Goal: Information Seeking & Learning: Learn about a topic

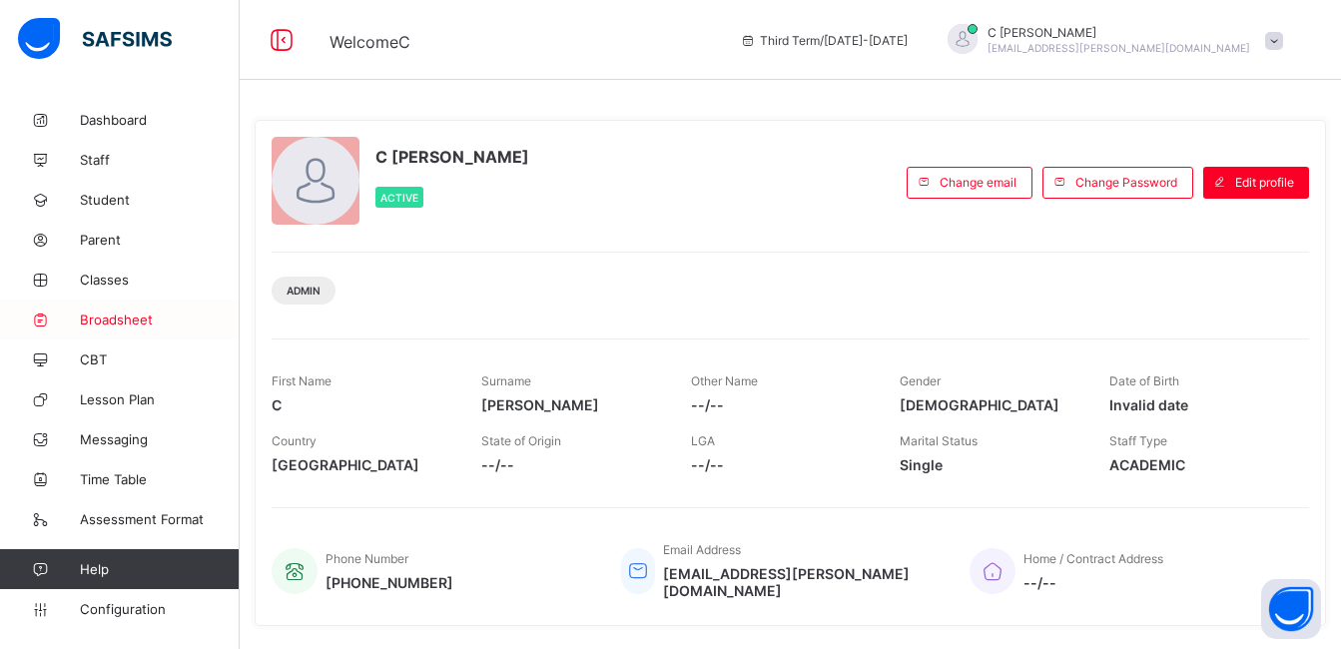
click at [108, 317] on span "Broadsheet" at bounding box center [160, 319] width 160 height 16
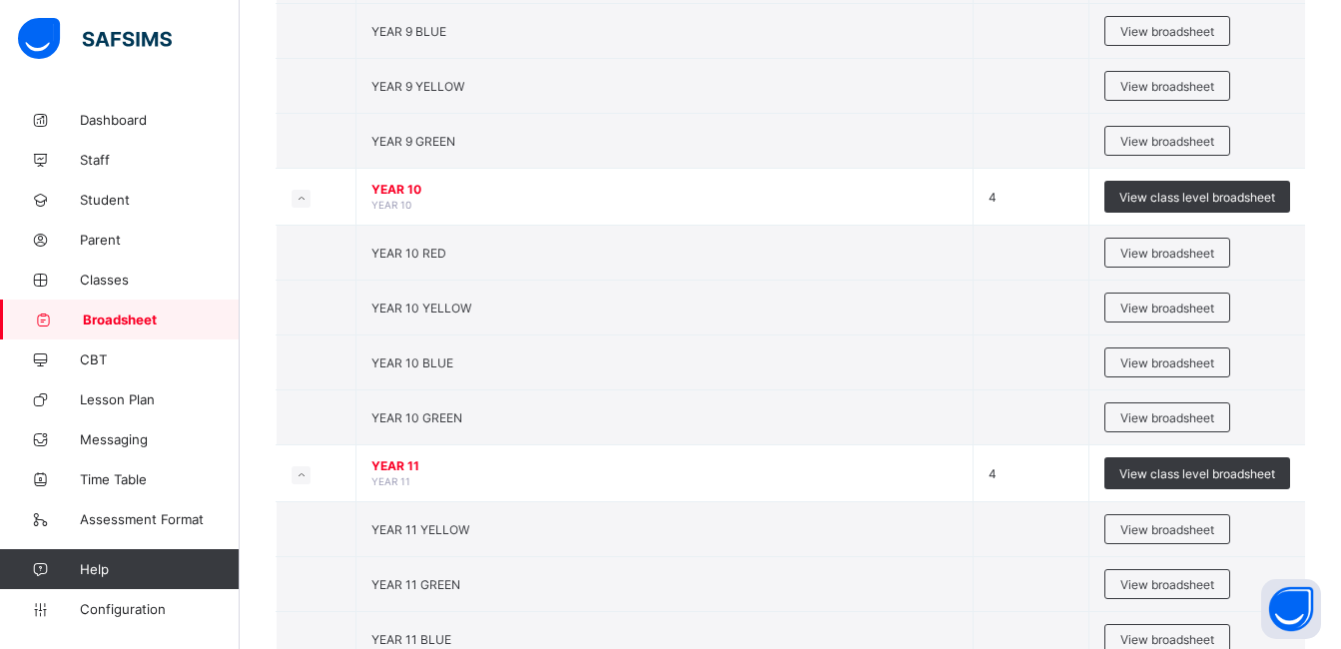
scroll to position [901, 0]
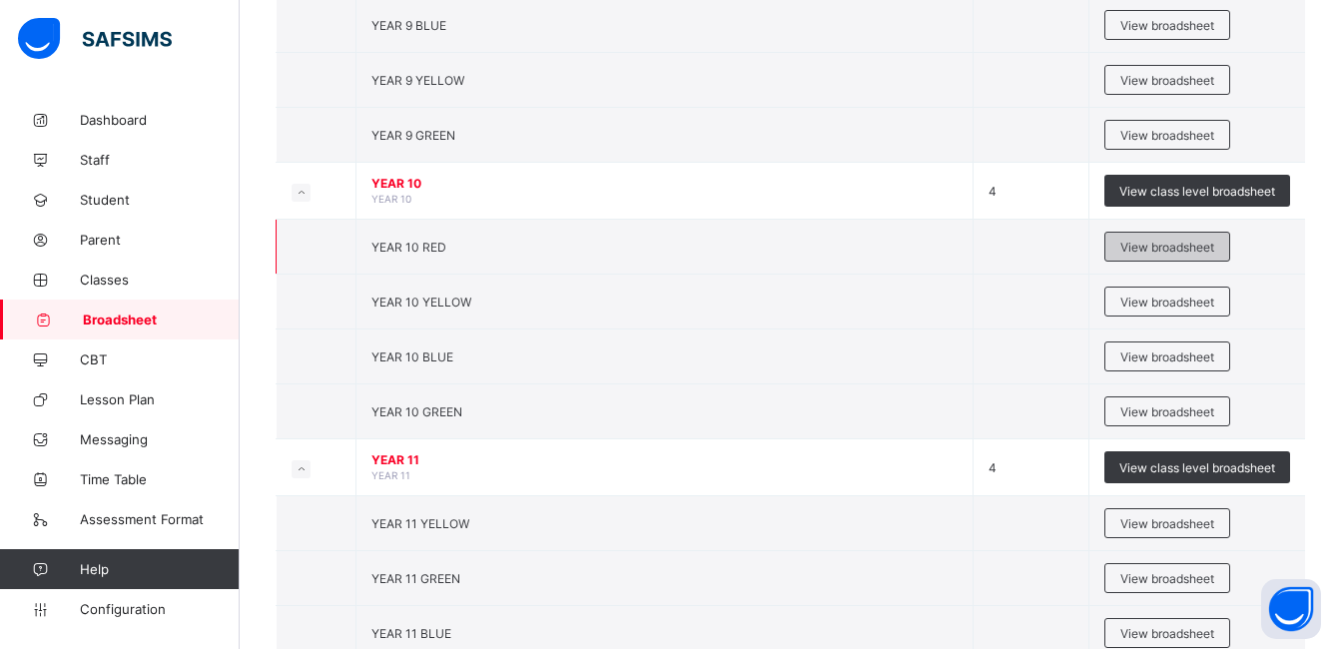
click at [1163, 244] on span "View broadsheet" at bounding box center [1167, 247] width 94 height 15
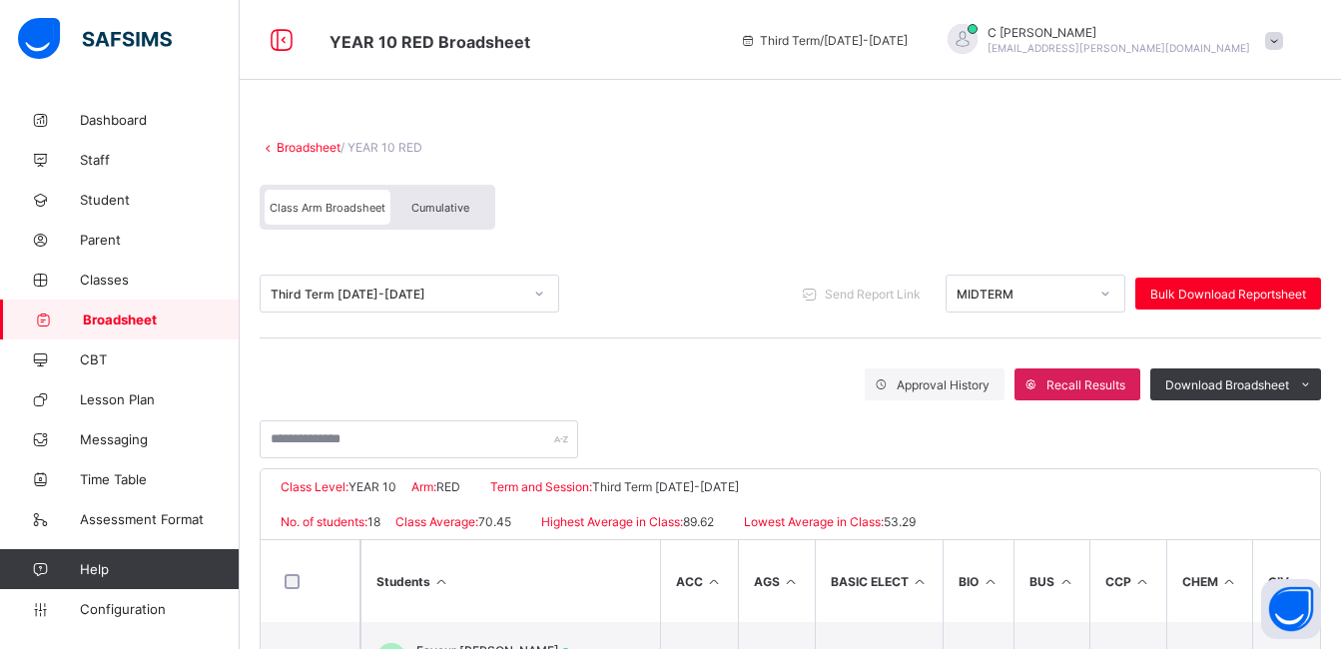
click at [165, 324] on span "Broadsheet" at bounding box center [161, 319] width 157 height 16
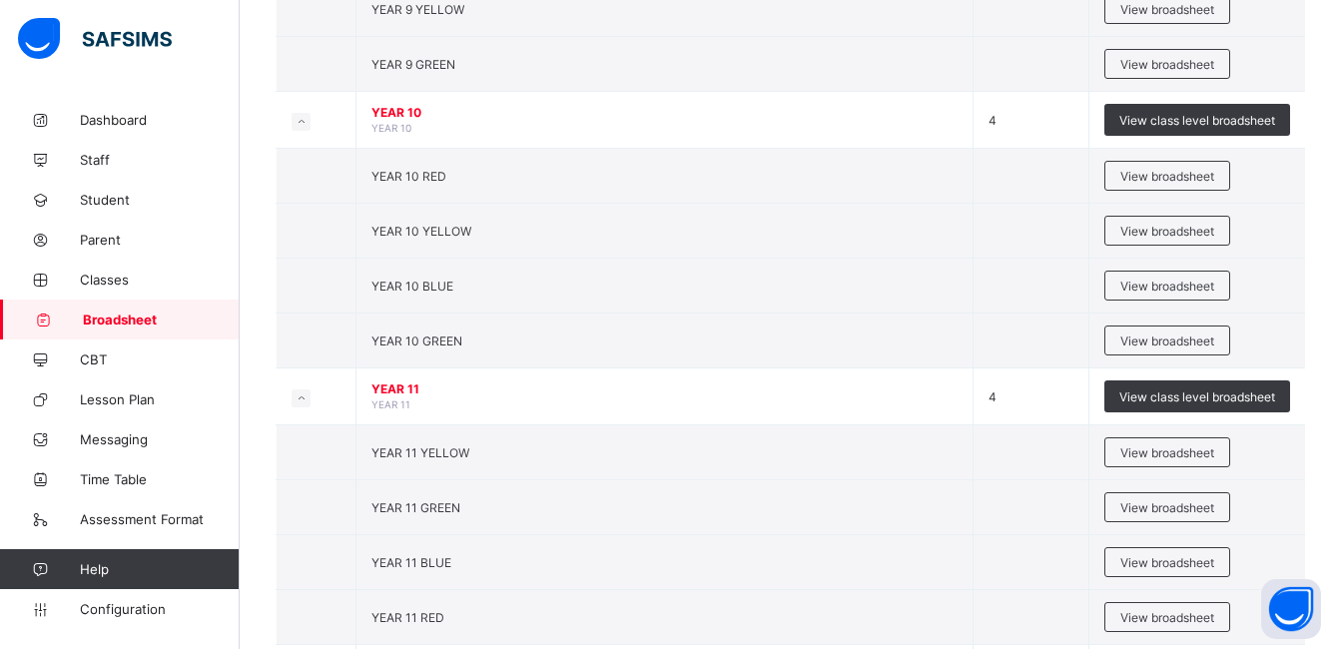
scroll to position [963, 0]
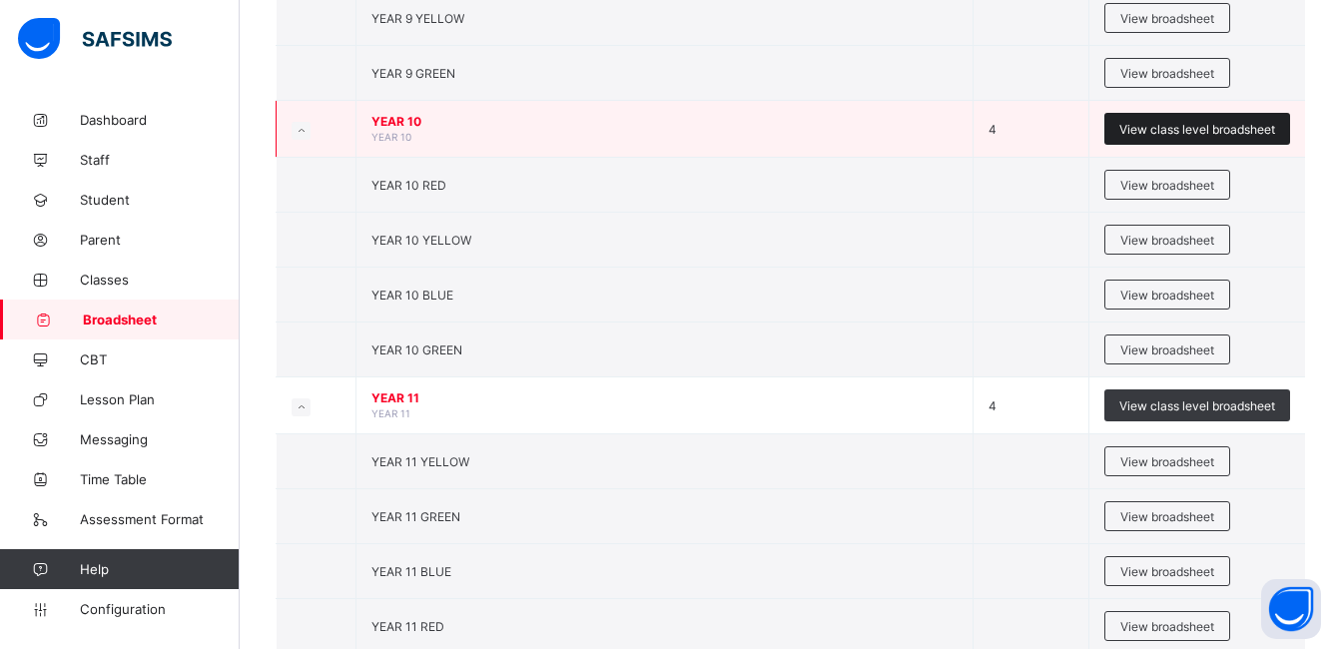
click at [1212, 131] on span "View class level broadsheet" at bounding box center [1197, 129] width 156 height 15
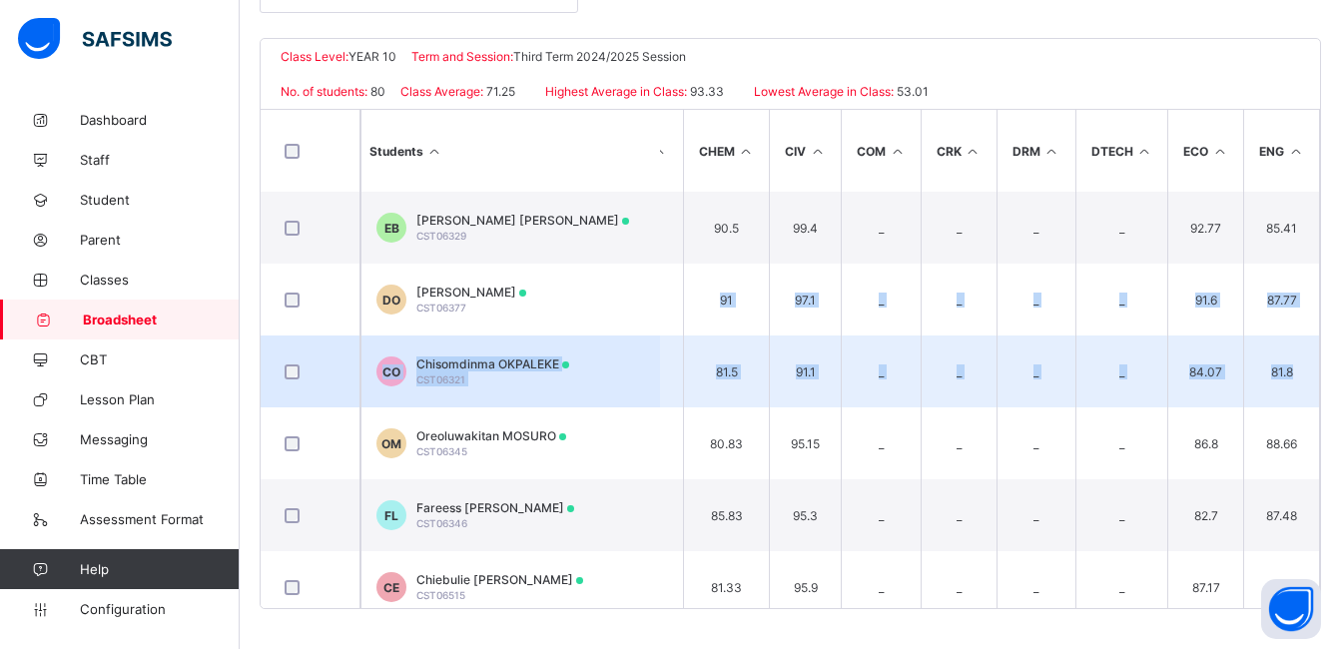
scroll to position [0, 487]
drag, startPoint x: 1225, startPoint y: 327, endPoint x: 1166, endPoint y: 338, distance: 59.9
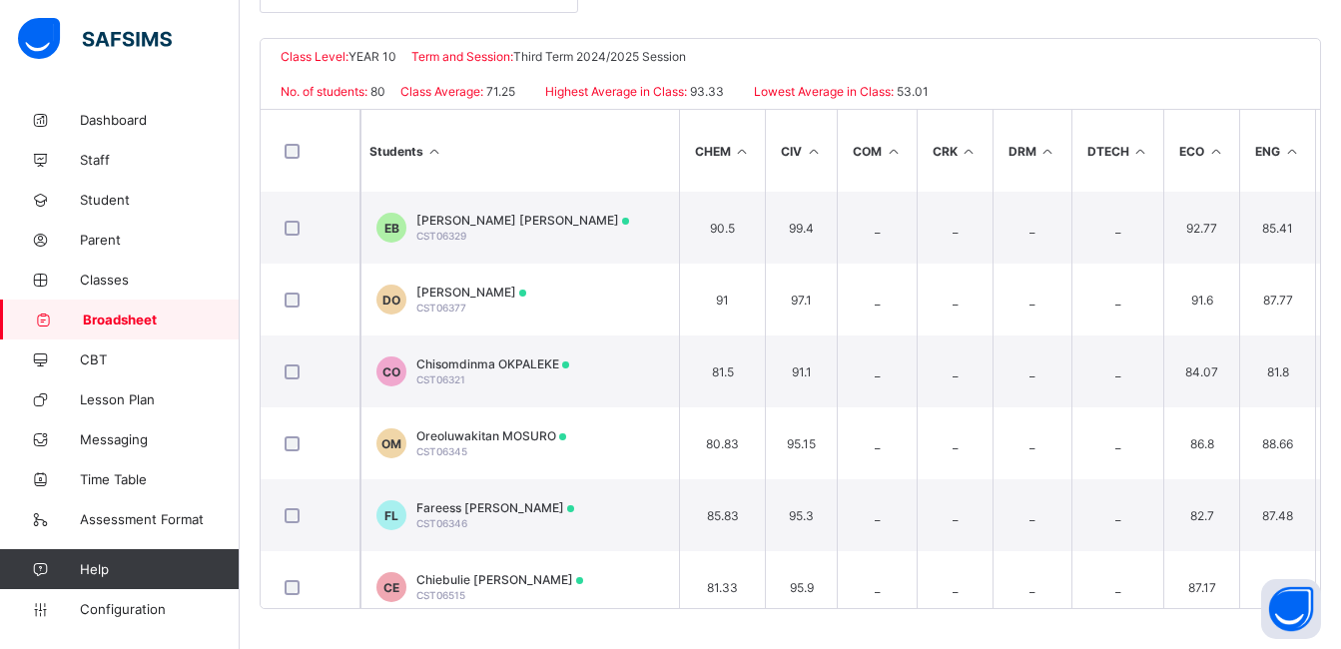
drag, startPoint x: 1166, startPoint y: 338, endPoint x: 1207, endPoint y: 84, distance: 257.8
click at [1207, 84] on div "No. of students: 80 Class Average: 71.25 Highest Average in Class: 93.33 Lowest…" at bounding box center [790, 91] width 1059 height 35
click at [1215, 152] on icon at bounding box center [1215, 151] width 17 height 15
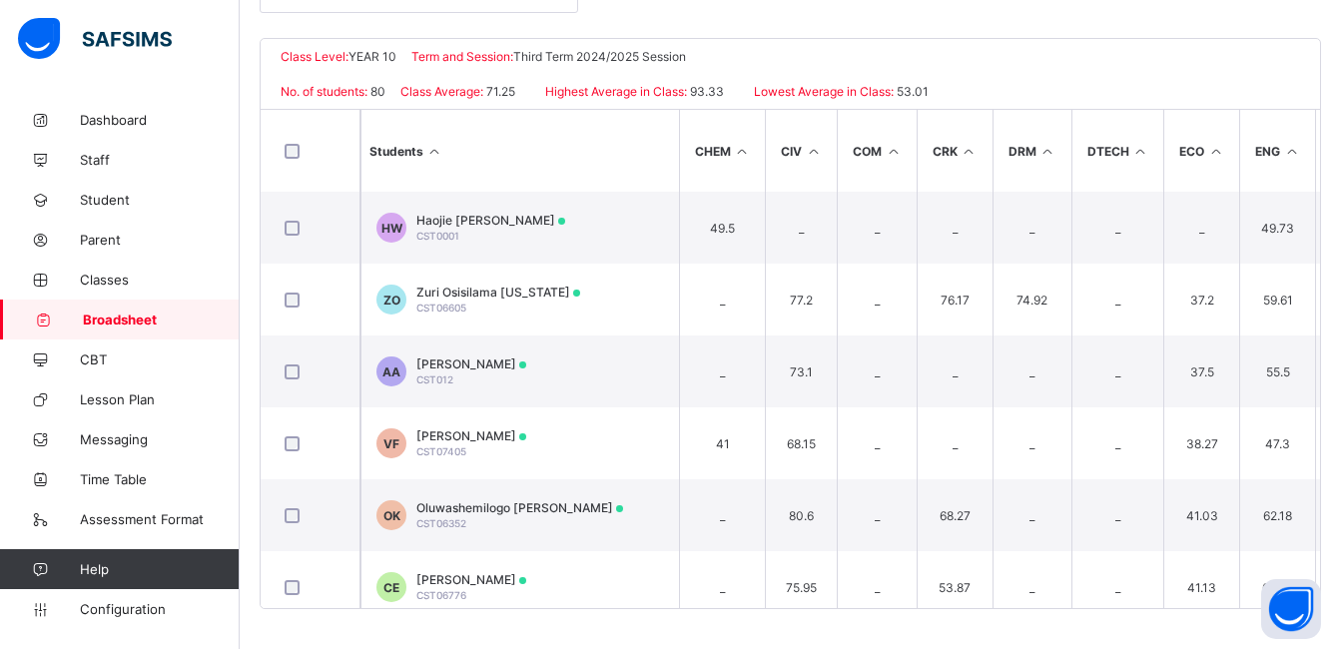
click at [1211, 151] on icon at bounding box center [1215, 151] width 17 height 15
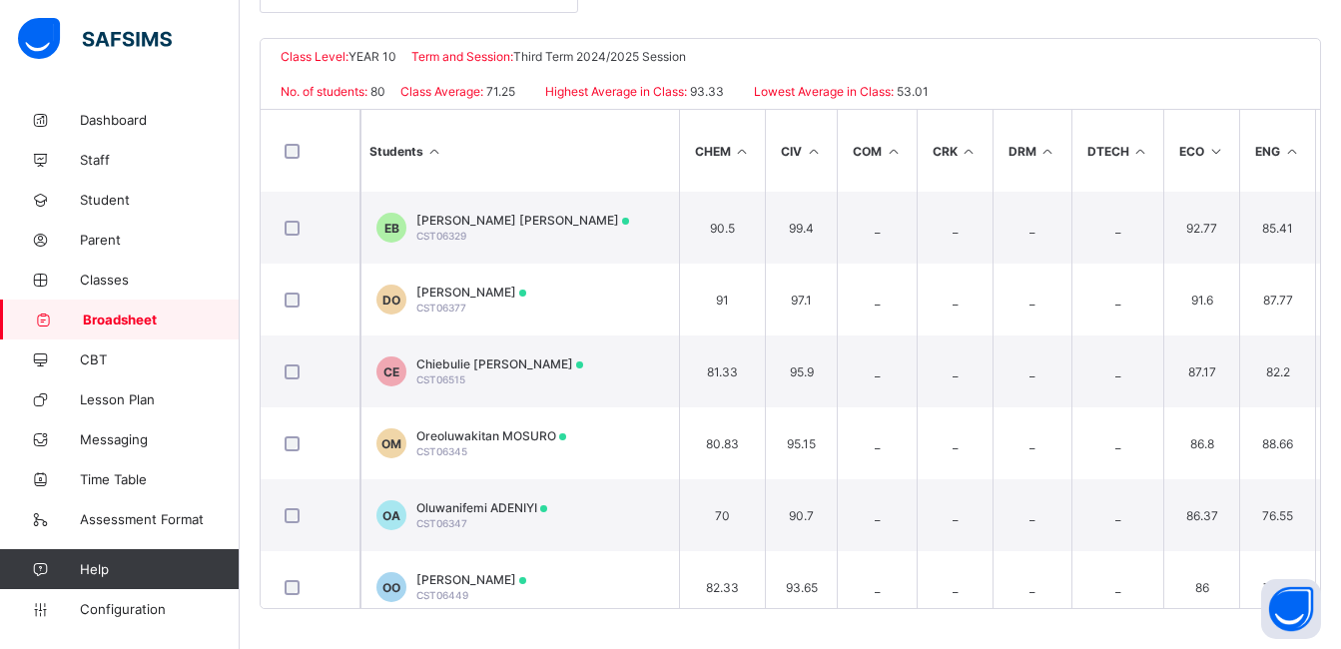
click at [1211, 151] on icon at bounding box center [1215, 151] width 17 height 15
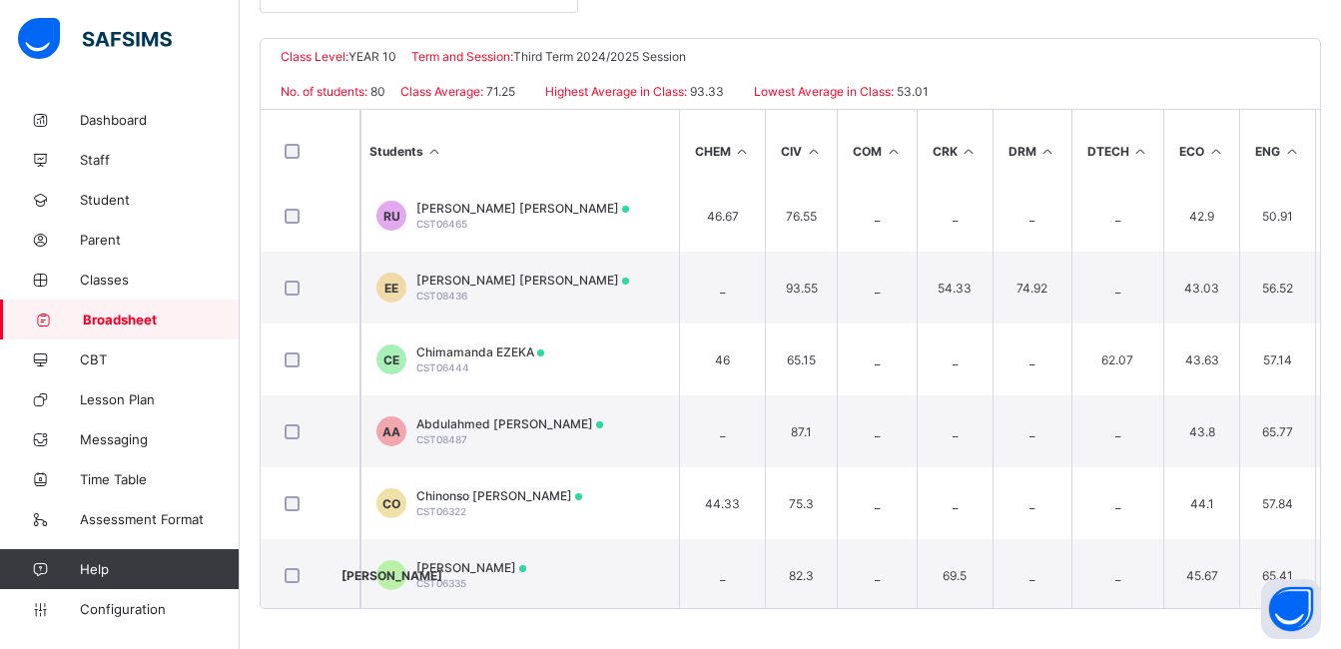
scroll to position [806, 487]
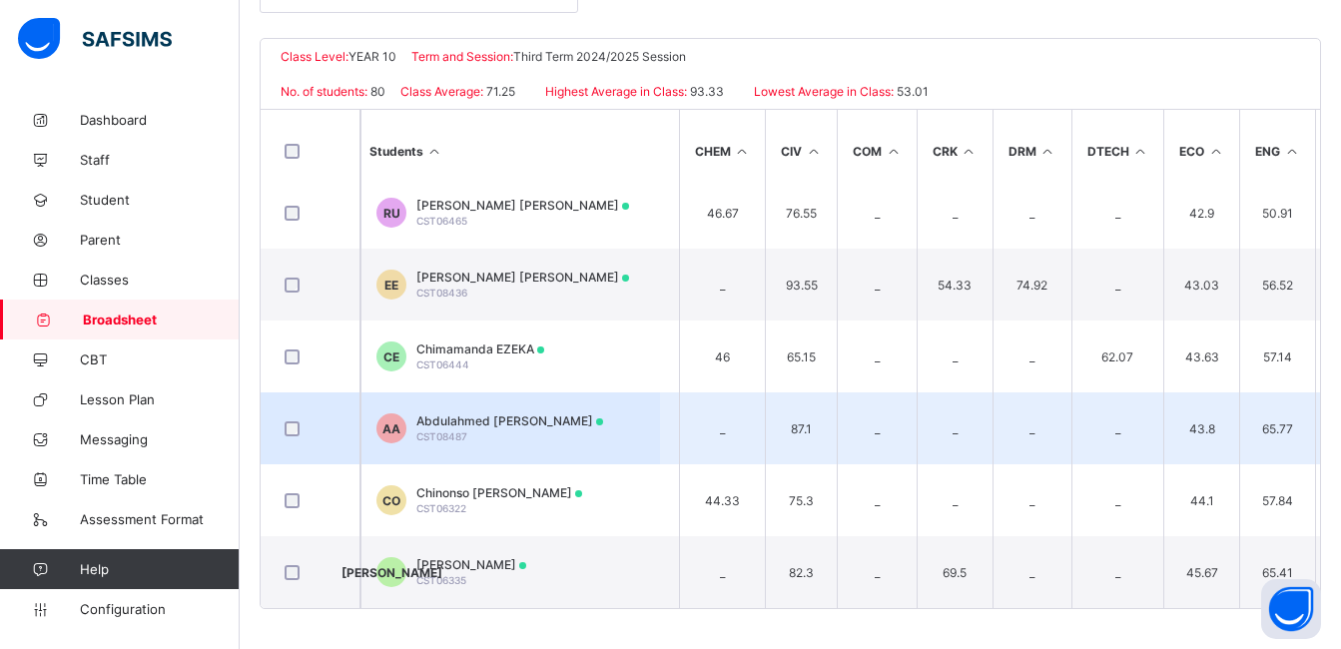
click at [509, 418] on span "Abdulahmed [PERSON_NAME]" at bounding box center [509, 420] width 187 height 15
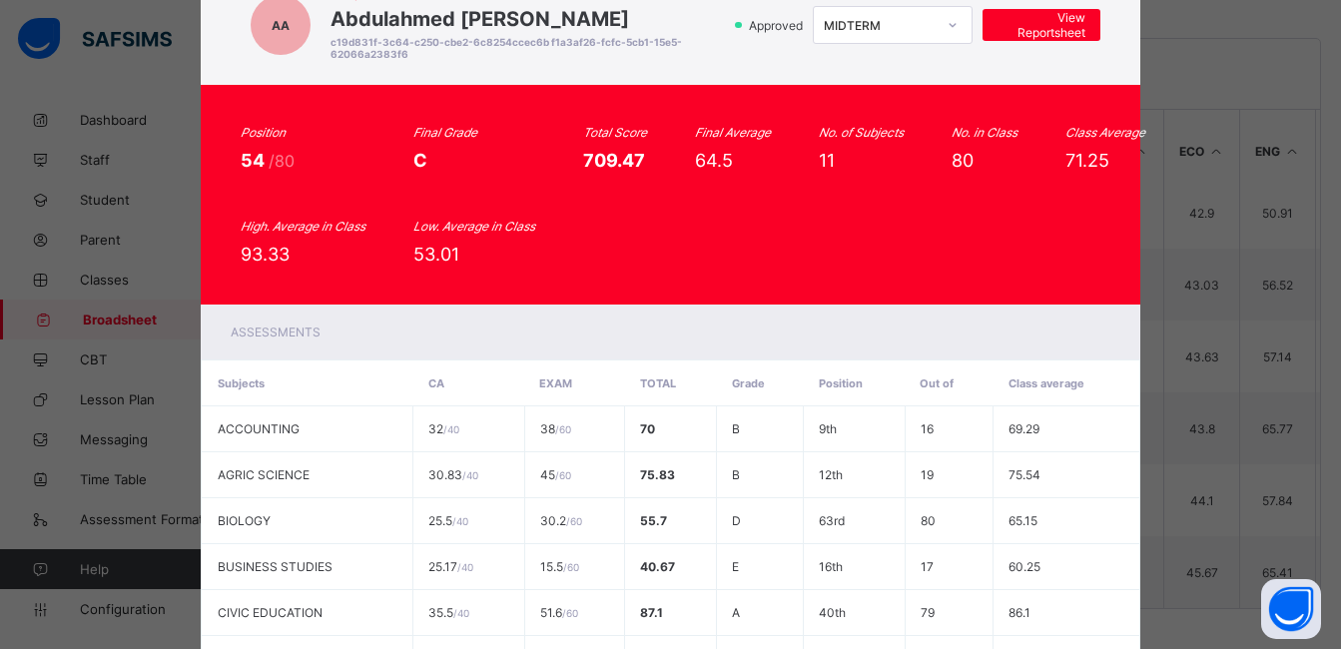
scroll to position [0, 0]
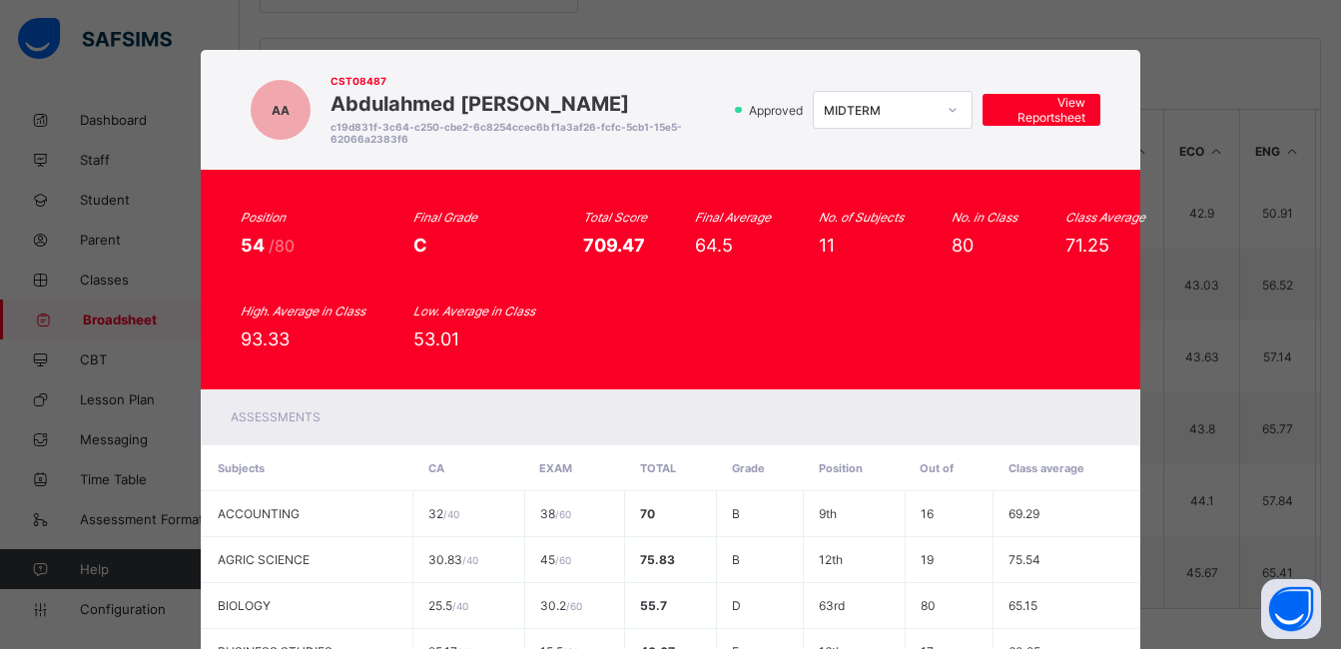
click at [1239, 281] on div "AA CST08487 Abdulahmed Ayomide AMINU c19d831f-3c64-c250-cbe2-6c8254ccec6b f1a3a…" at bounding box center [670, 324] width 1341 height 649
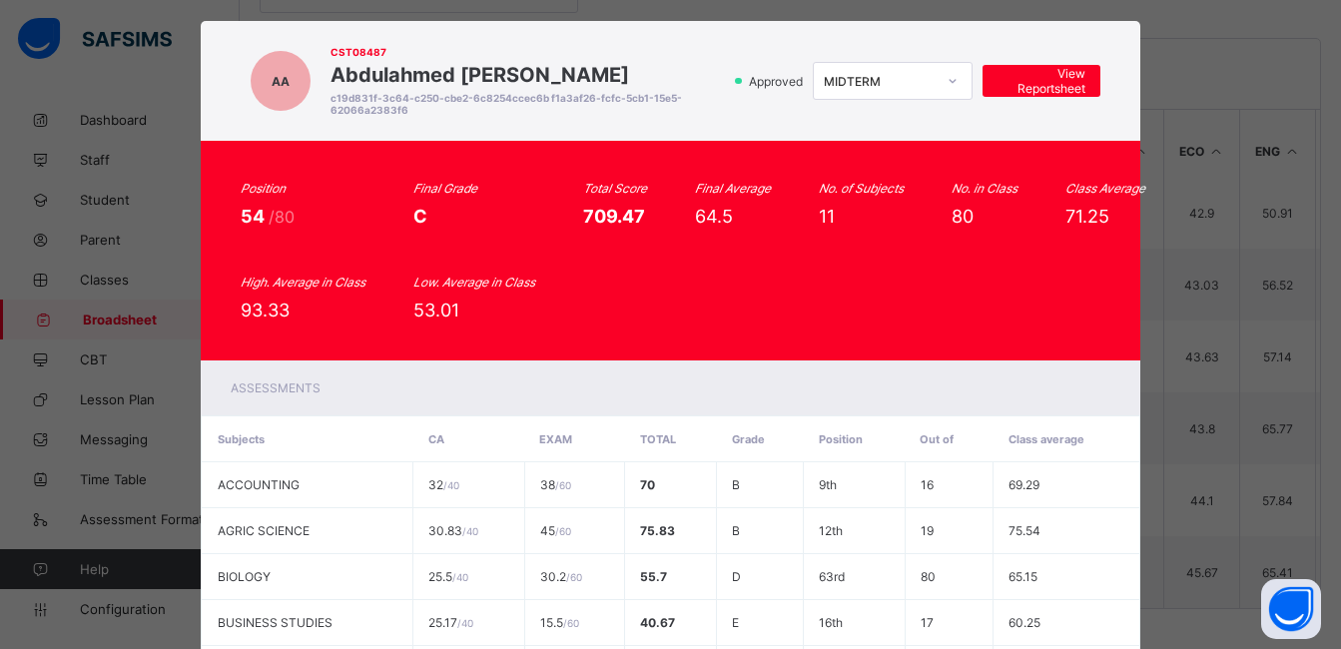
scroll to position [35, 0]
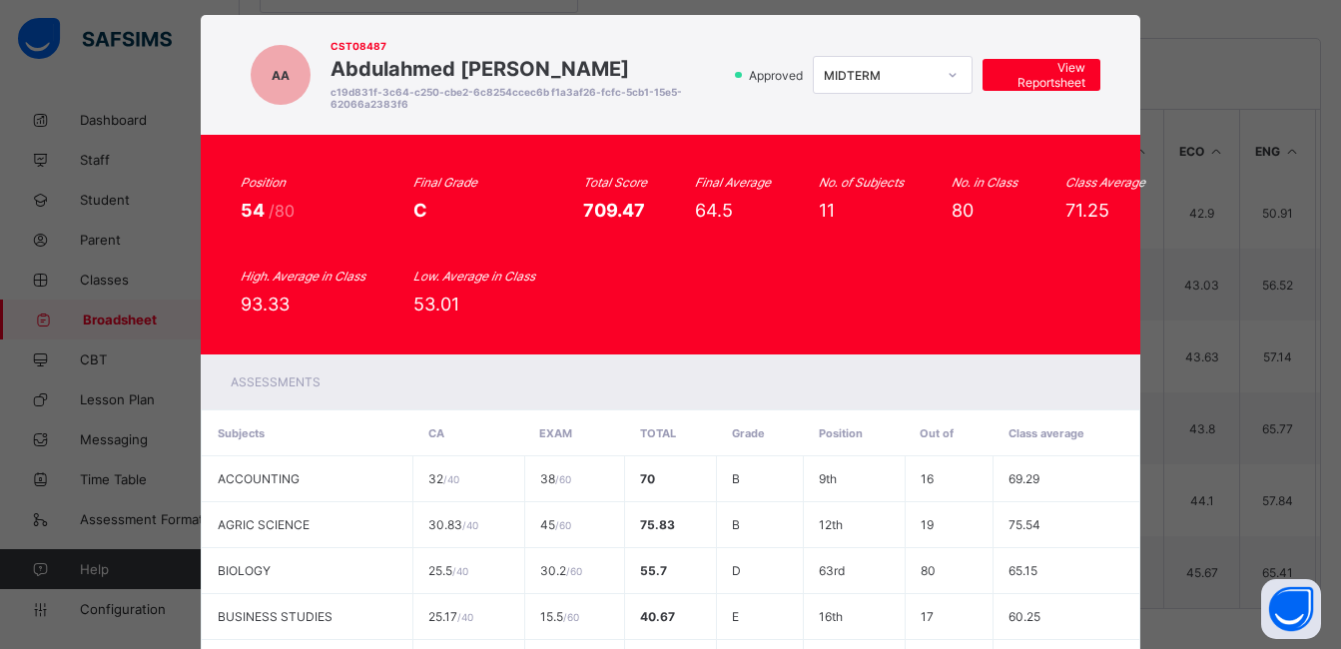
click at [1202, 176] on div "AA CST08487 Abdulahmed Ayomide AMINU c19d831f-3c64-c250-cbe2-6c8254ccec6b f1a3a…" at bounding box center [670, 324] width 1341 height 649
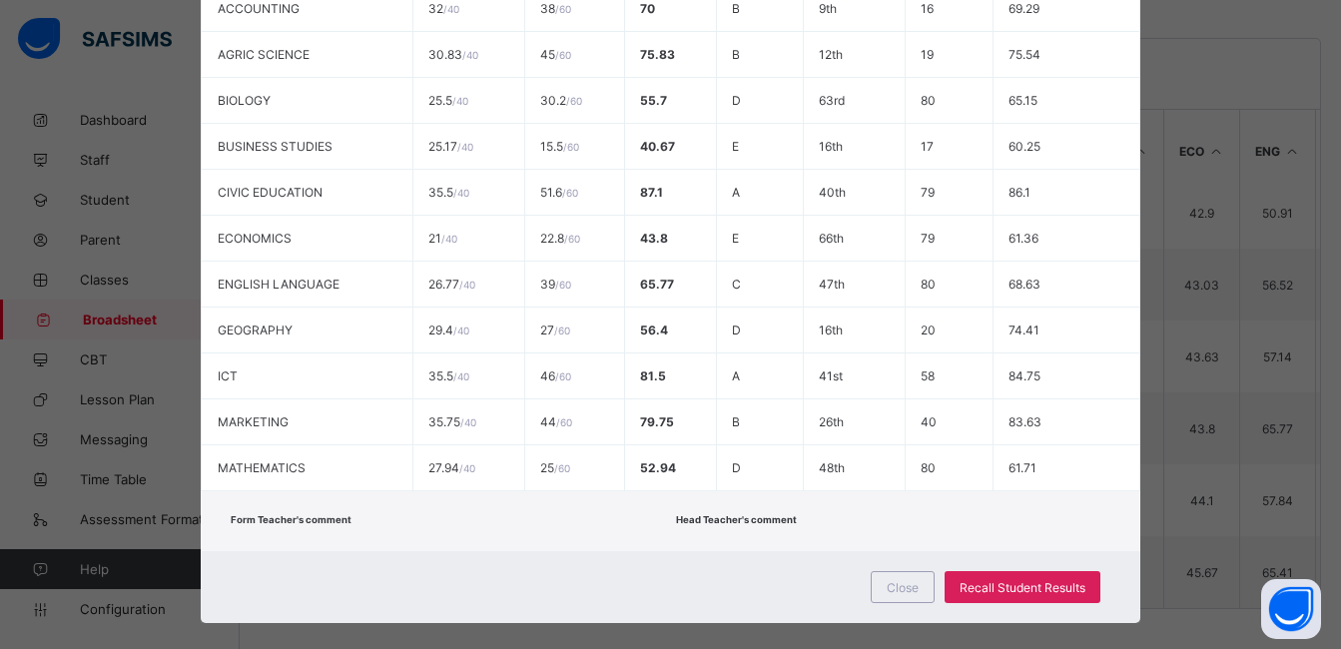
scroll to position [509, 0]
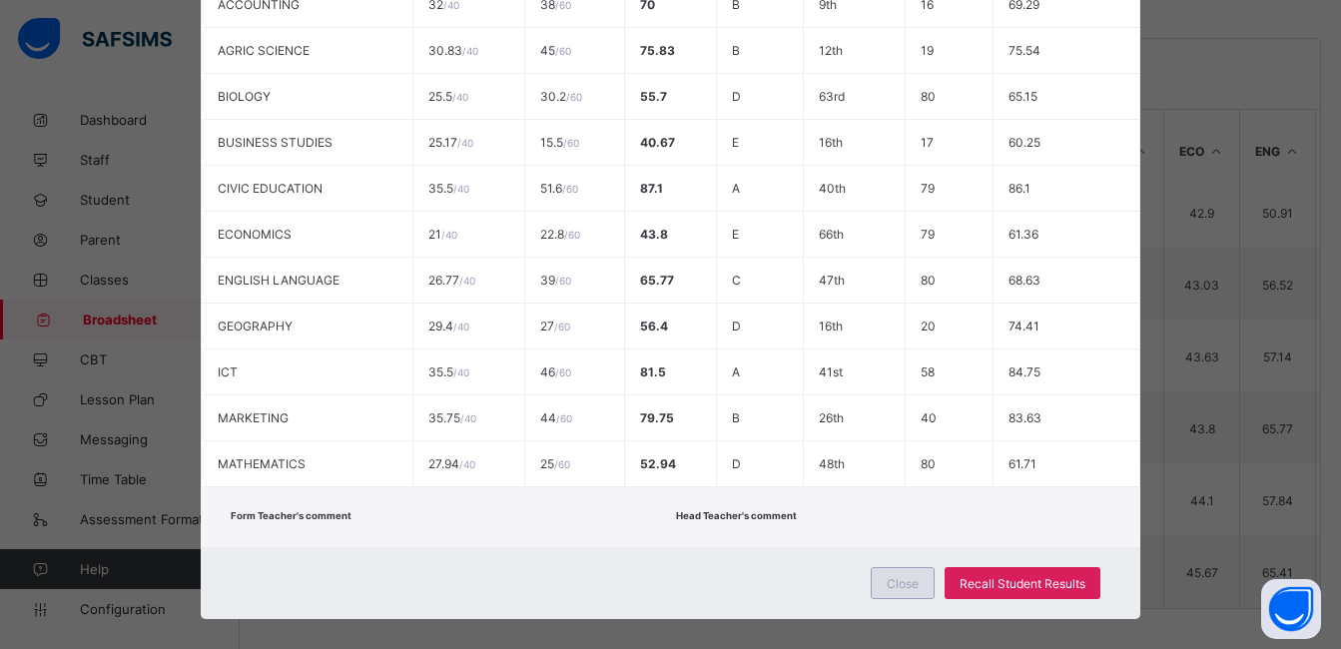
click at [906, 577] on span "Close" at bounding box center [902, 583] width 32 height 15
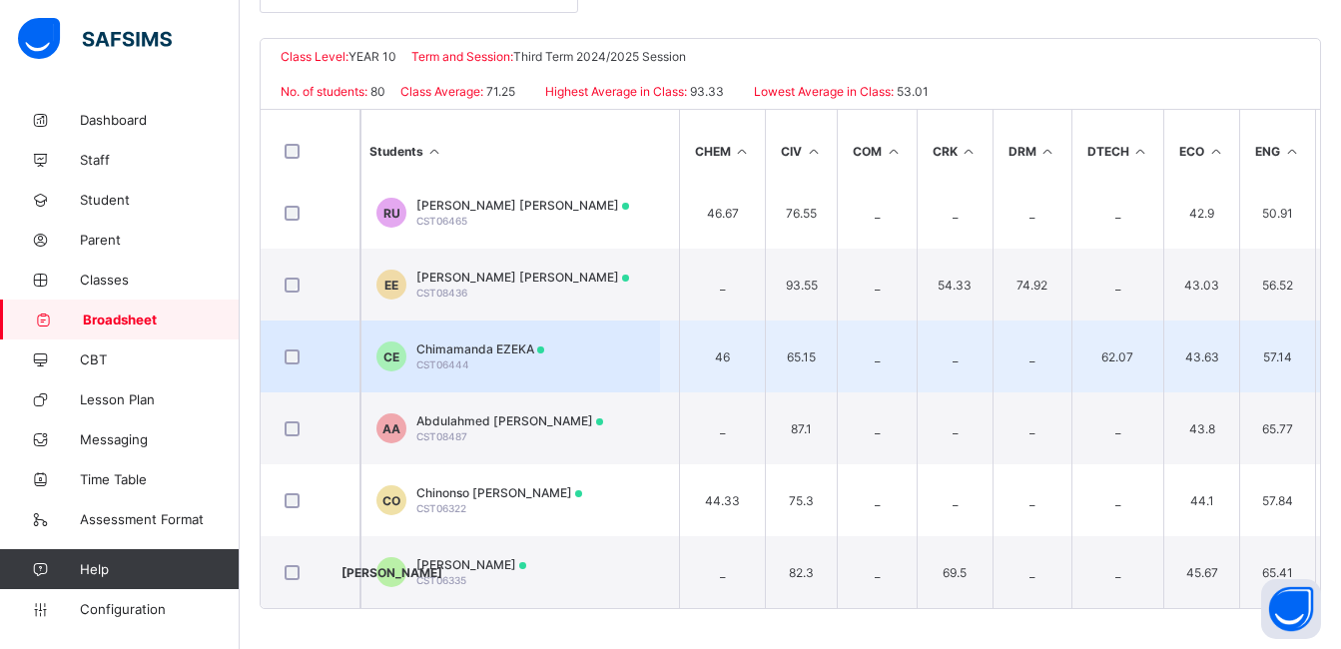
click at [465, 336] on td "CE Chimamanda EZEKA CST06444" at bounding box center [509, 356] width 299 height 72
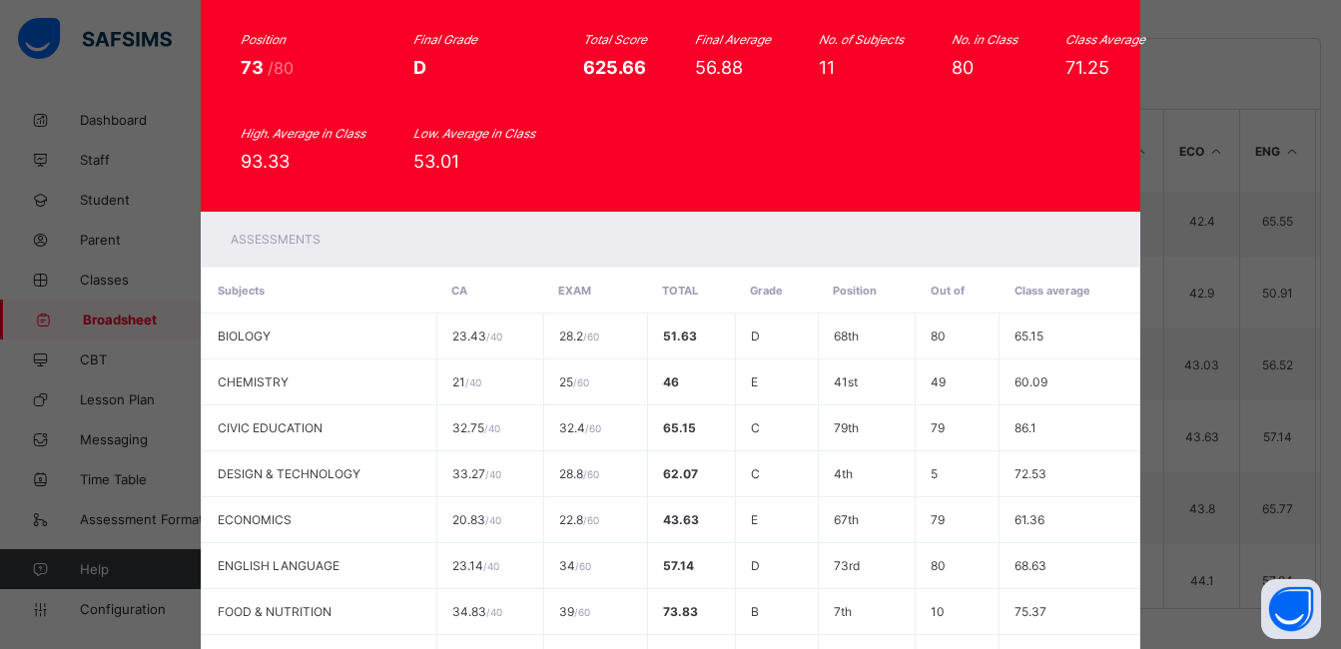
scroll to position [180, 0]
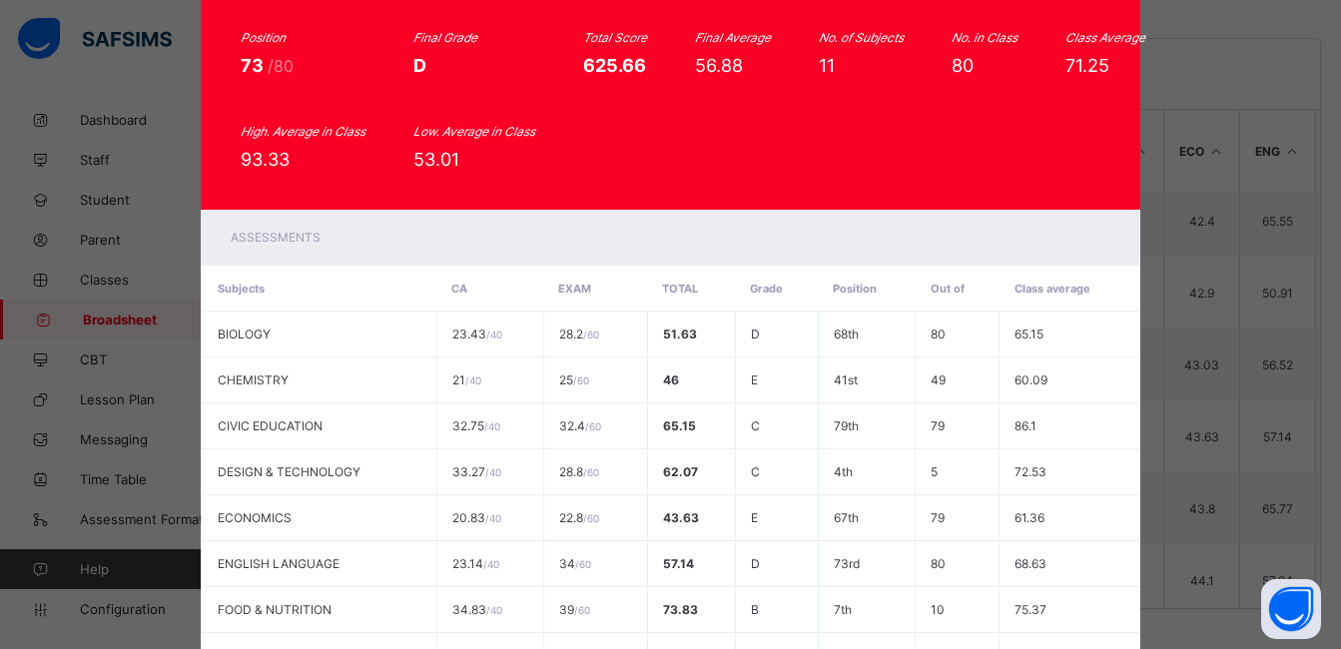
click at [1277, 70] on div "CE CST06444 Chimamanda EZEKA c19d831f-3c64-c250-cbe2-6c8254ccec6b 26ac6e13-3c44…" at bounding box center [670, 324] width 1341 height 649
click at [1204, 119] on div "CE CST06444 Chimamanda EZEKA c19d831f-3c64-c250-cbe2-6c8254ccec6b 26ac6e13-3c44…" at bounding box center [670, 324] width 1341 height 649
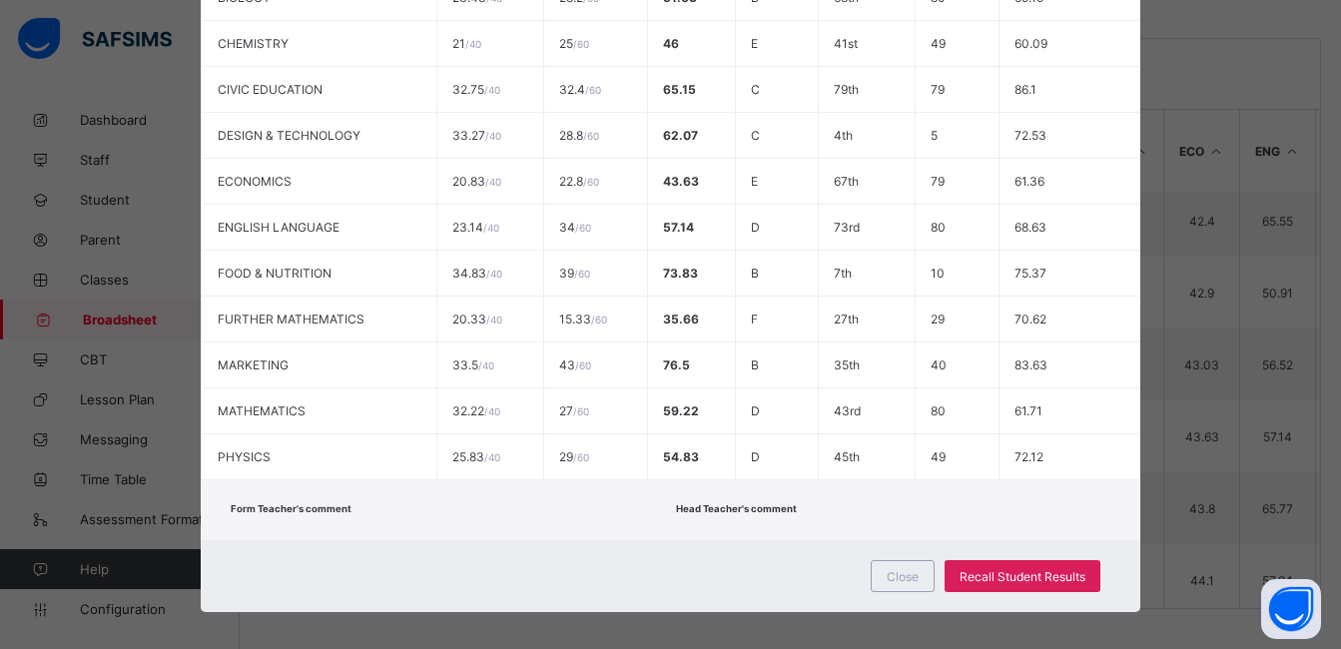
scroll to position [529, 0]
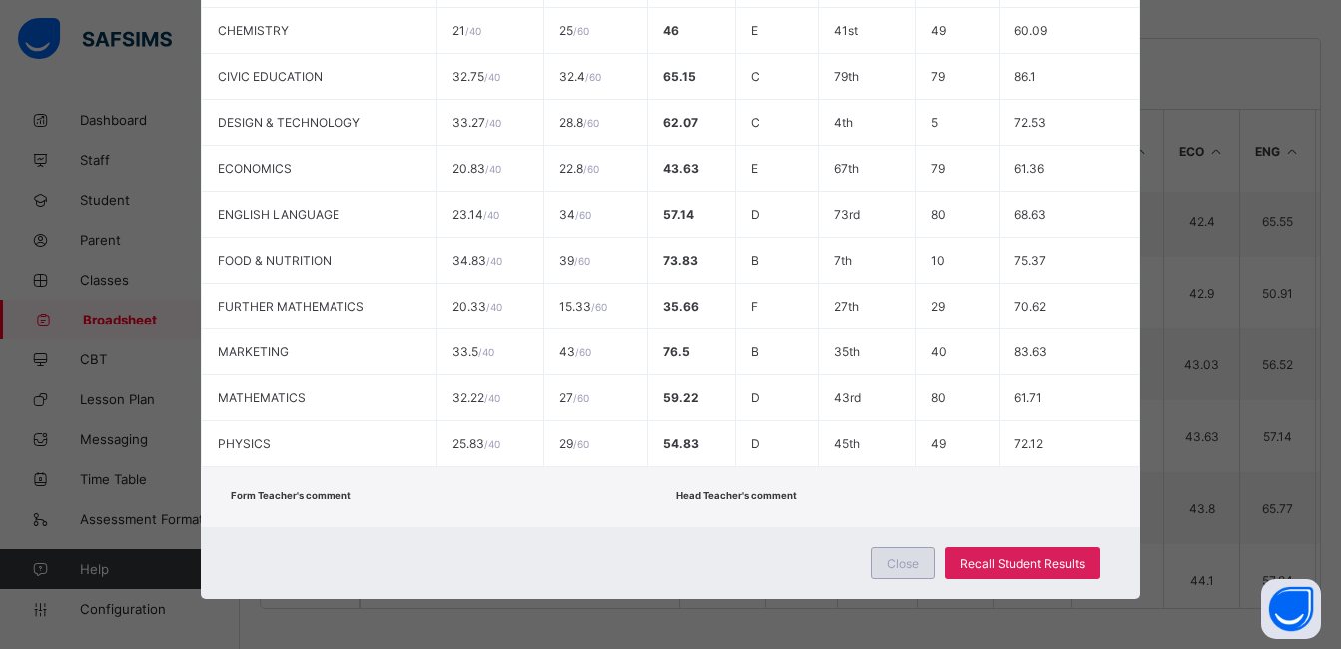
click at [891, 572] on div "Close" at bounding box center [902, 563] width 64 height 32
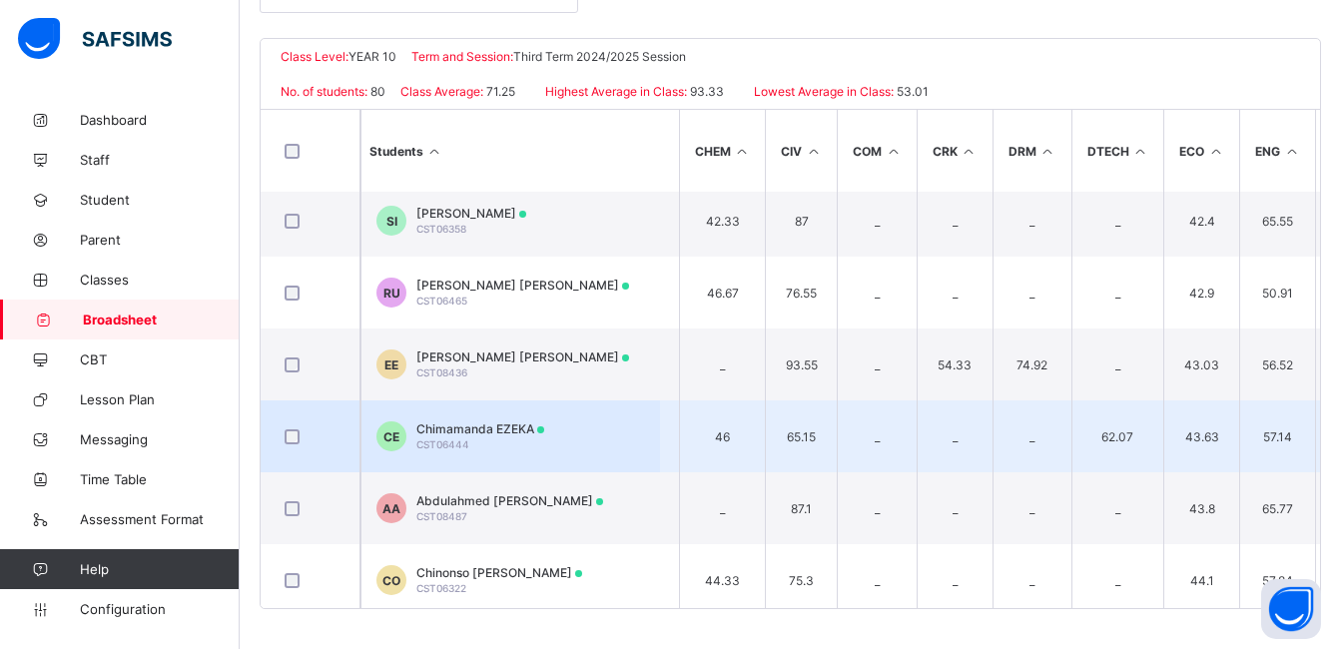
click at [1207, 406] on td "43.63" at bounding box center [1201, 436] width 76 height 72
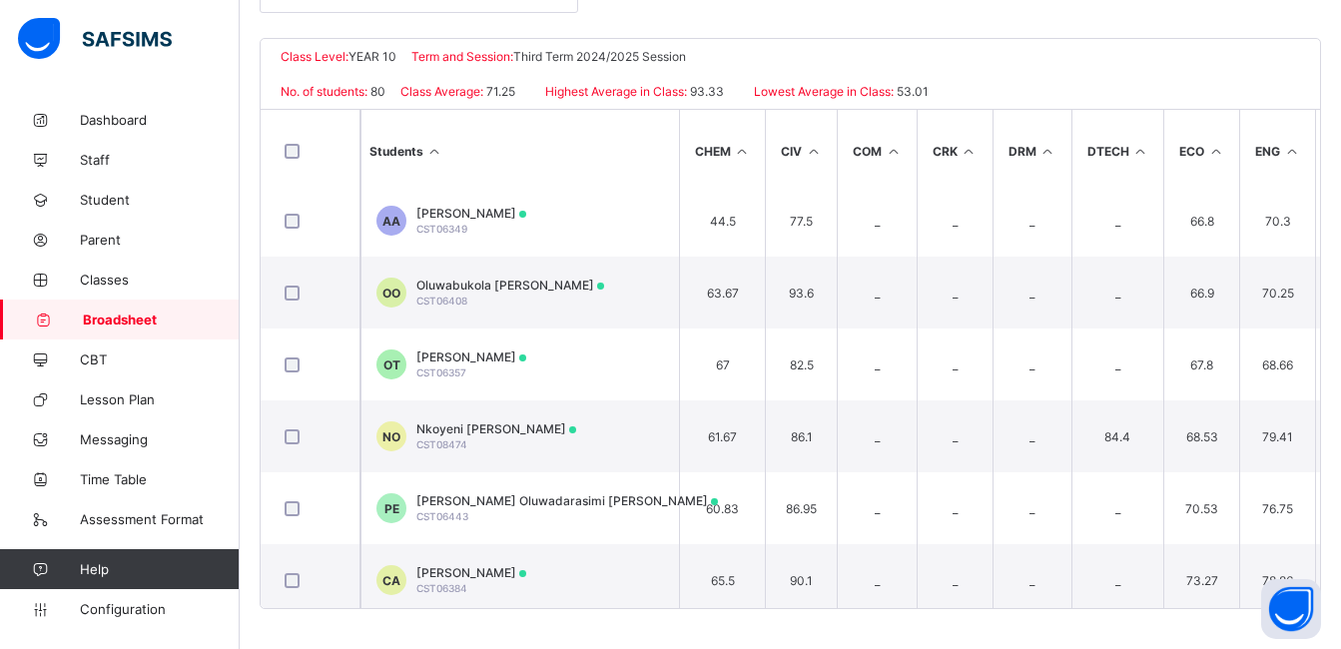
scroll to position [4000, 487]
